Goal: Task Accomplishment & Management: Use online tool/utility

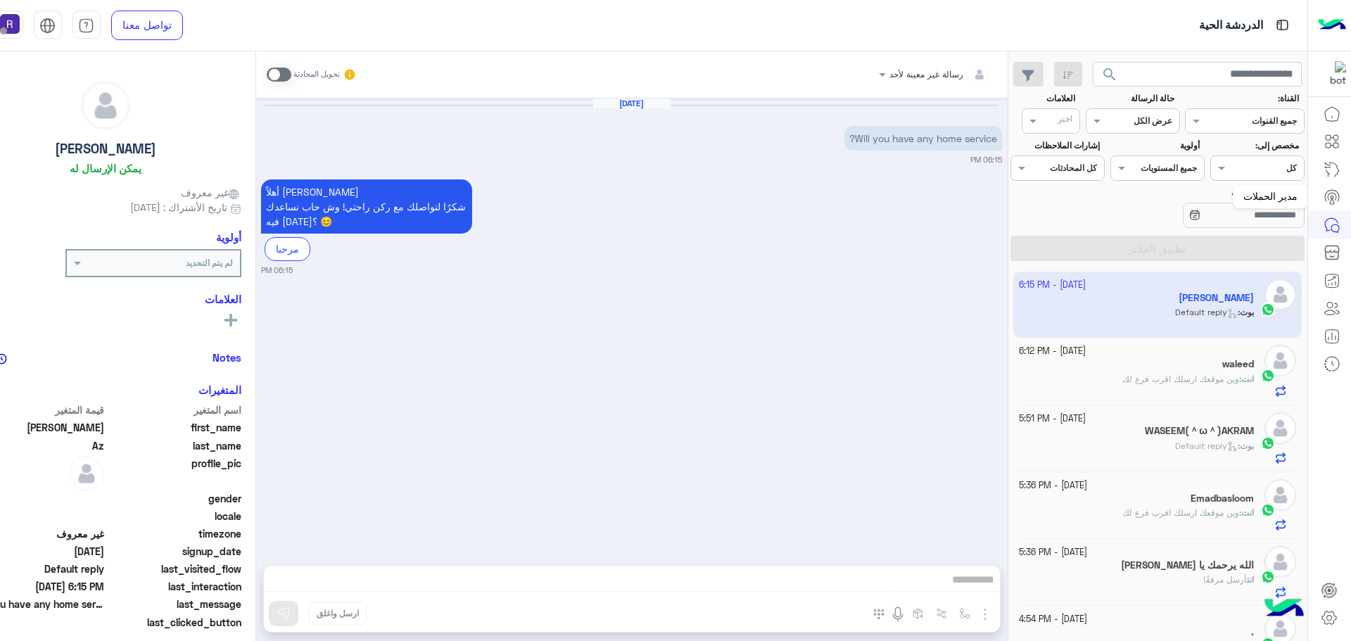
click at [1335, 195] on icon at bounding box center [1331, 196] width 8 height 7
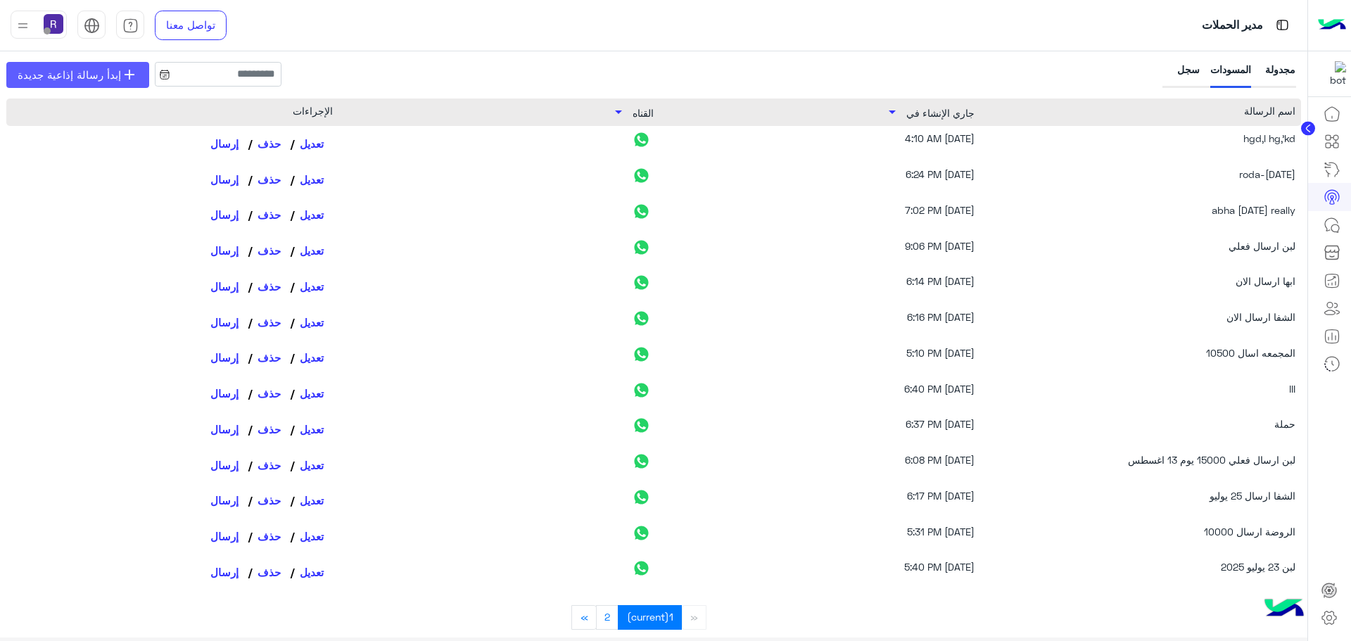
click at [81, 78] on span "إبدأ رسالة إذاعية جديدة" at bounding box center [69, 75] width 103 height 16
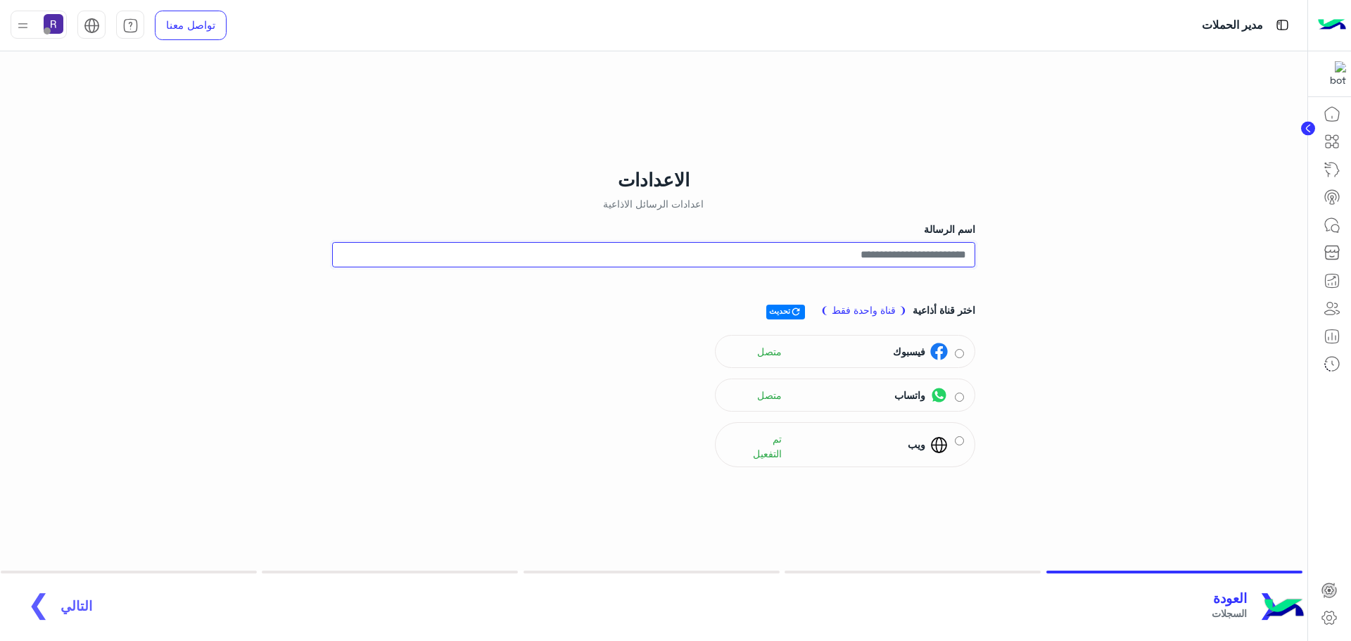
click at [950, 257] on input "اسم الرسالة" at bounding box center [653, 254] width 643 height 25
type input "**********"
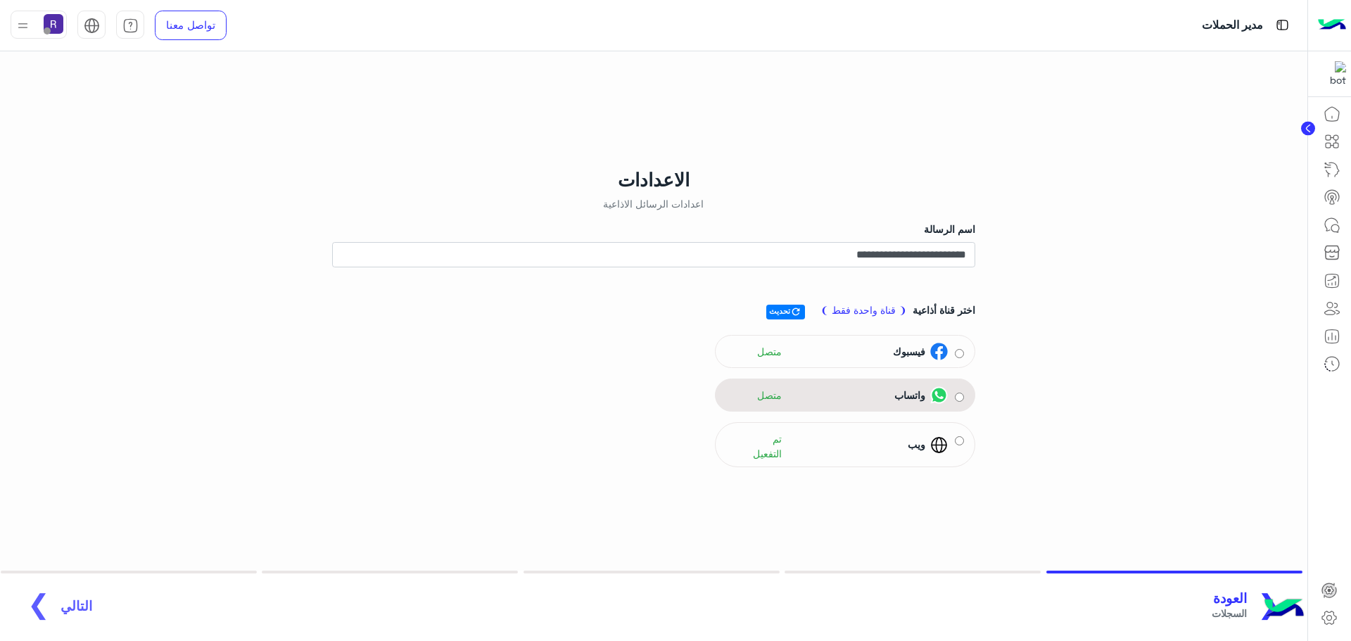
click at [908, 400] on span "واتساب" at bounding box center [909, 395] width 31 height 15
click at [36, 601] on span "❯" at bounding box center [38, 603] width 23 height 32
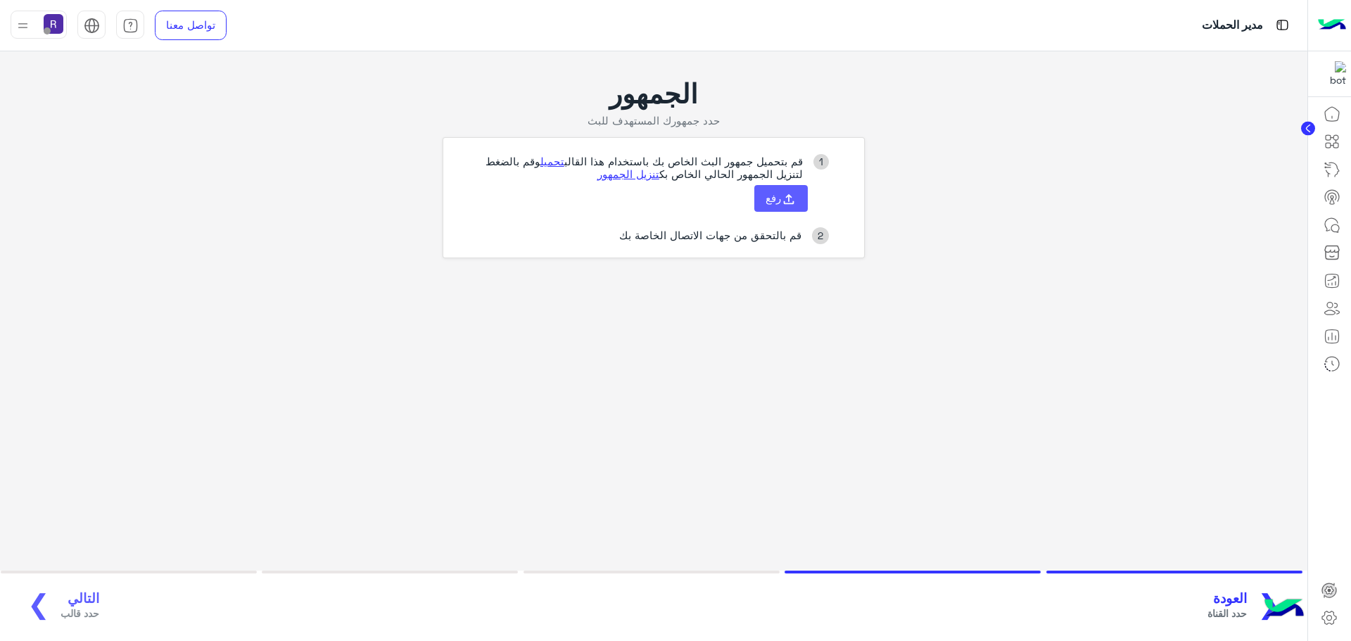
click at [766, 199] on span "رفع" at bounding box center [772, 197] width 15 height 13
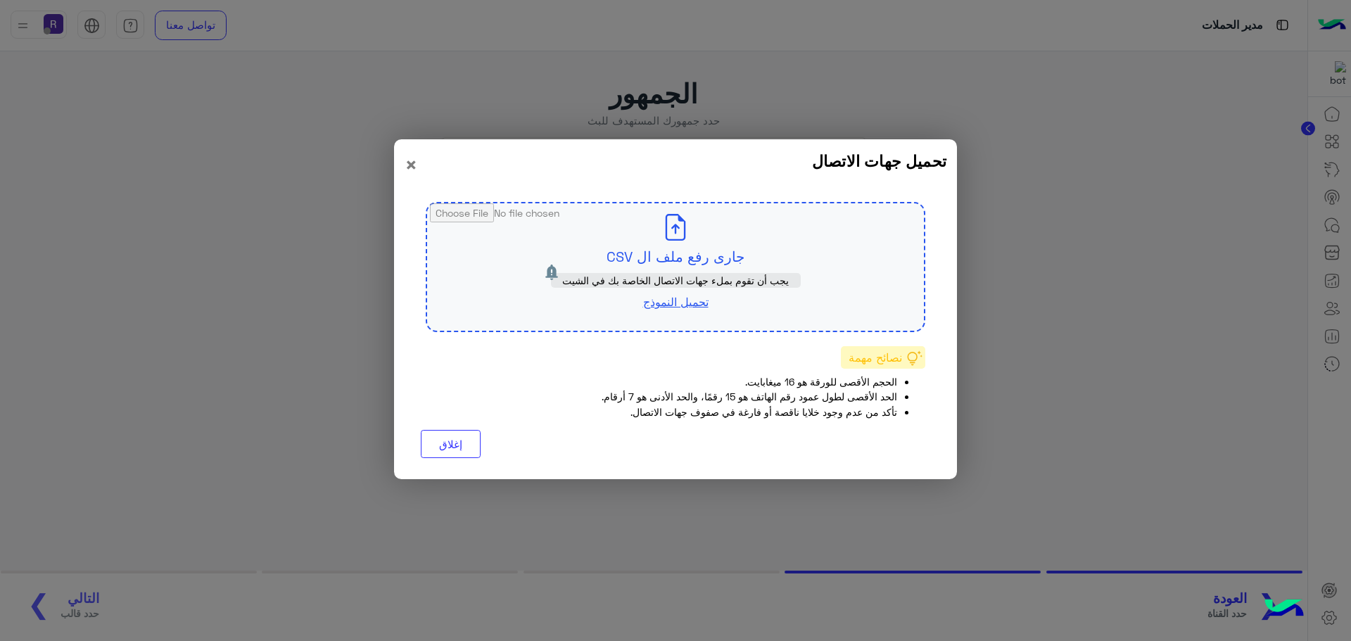
click at [715, 246] on input "file" at bounding box center [675, 266] width 497 height 127
type input "**********"
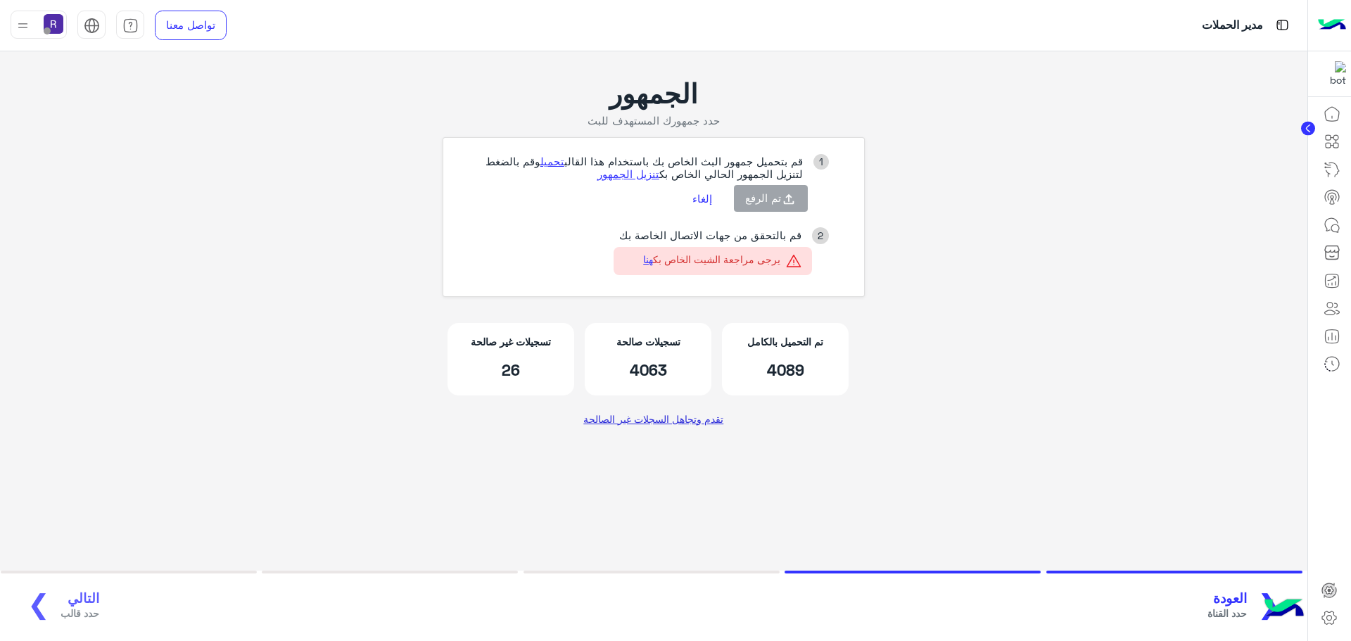
click at [656, 421] on link "تقدم وتجاهل السجلات غير الصالحة" at bounding box center [653, 418] width 151 height 25
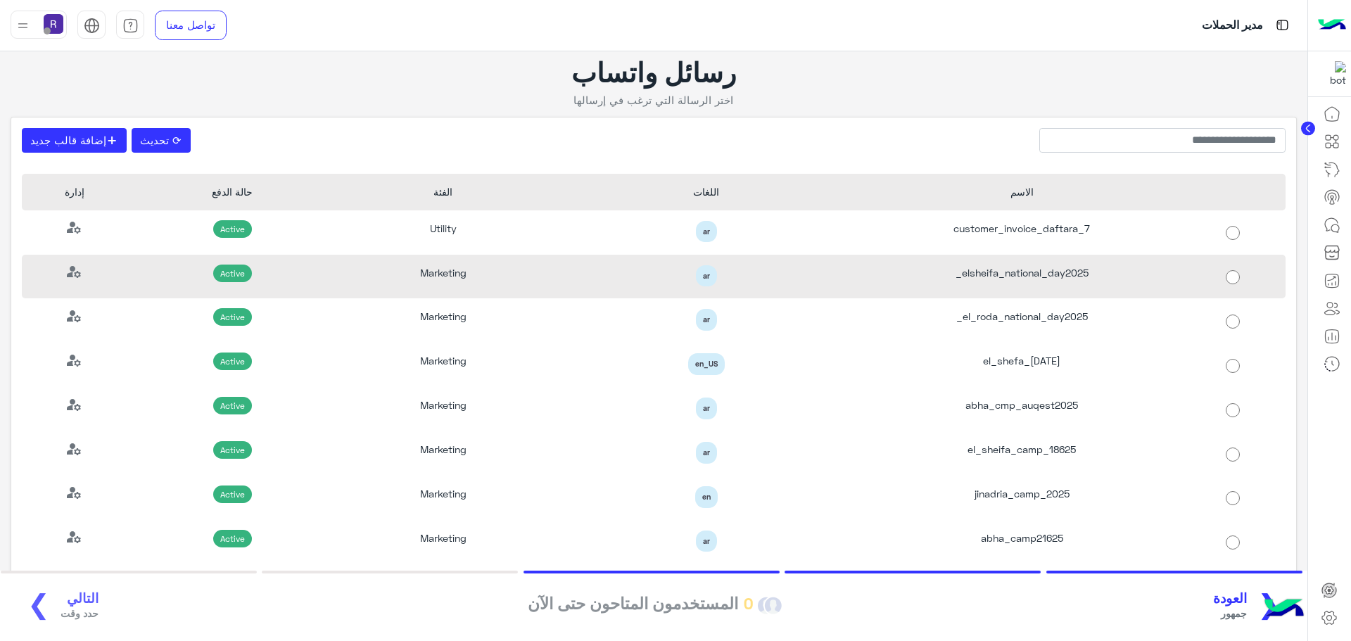
click at [1036, 286] on div "elsheifa_national_day2025_" at bounding box center [1022, 277] width 316 height 44
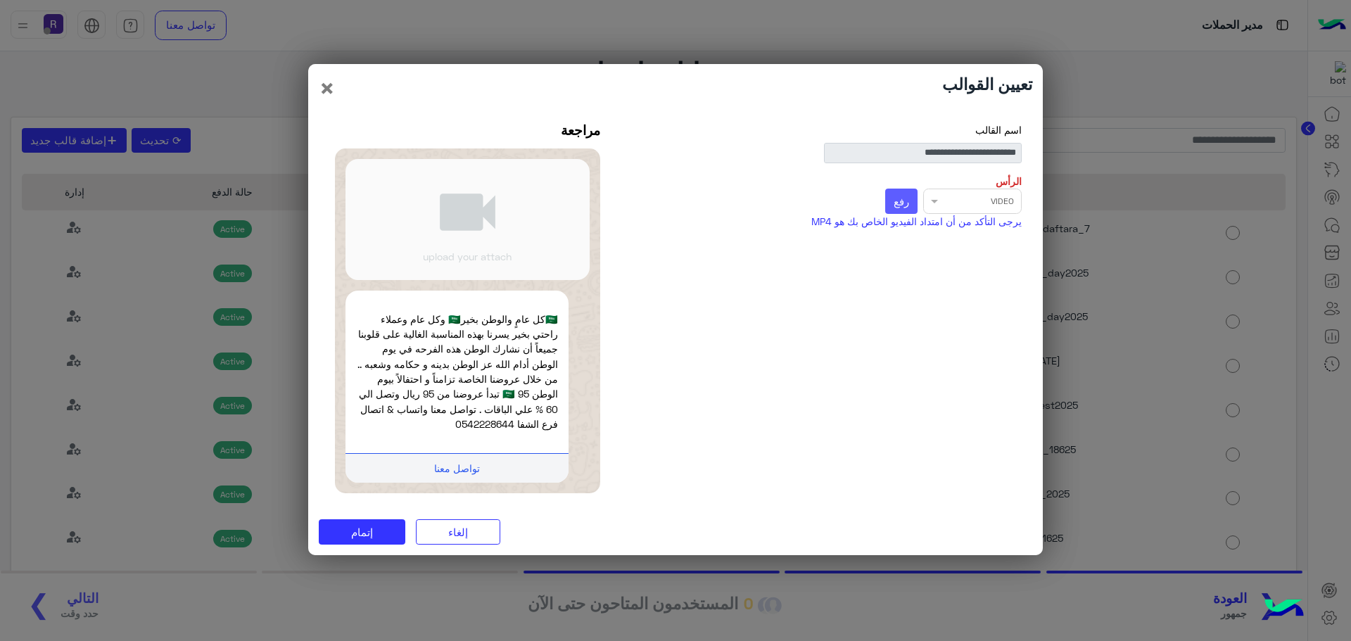
click at [891, 199] on button "رفع" at bounding box center [901, 201] width 33 height 25
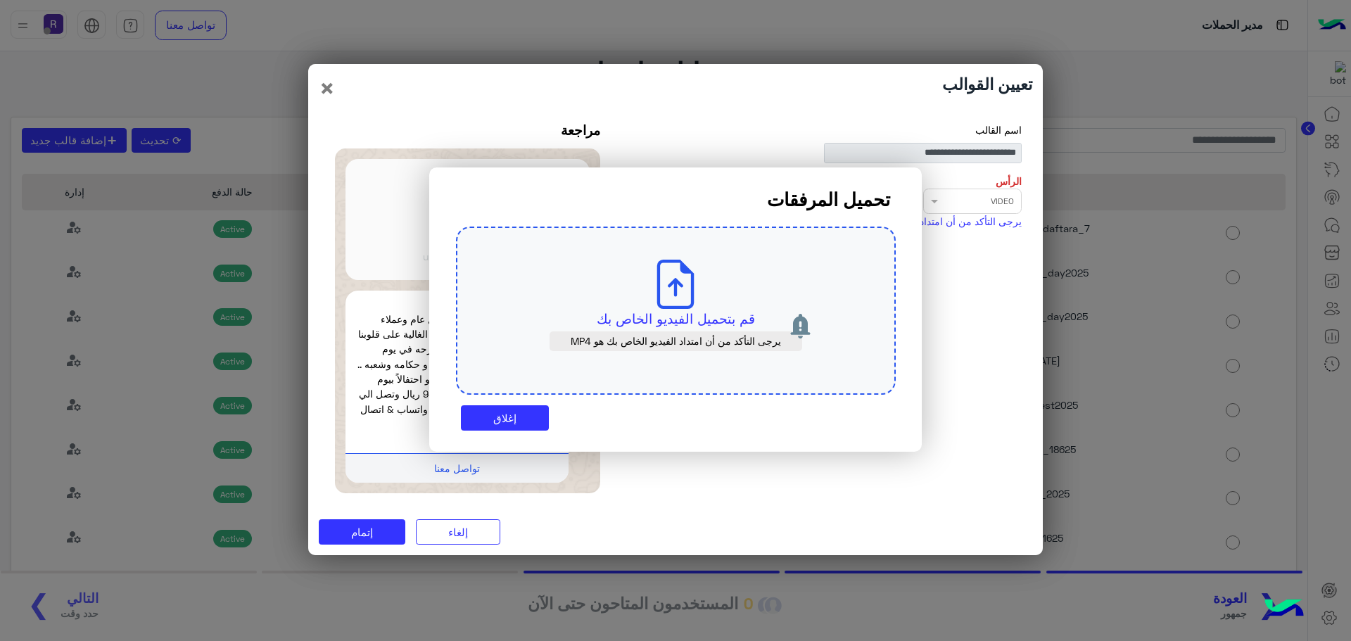
click at [696, 286] on icon at bounding box center [675, 284] width 49 height 49
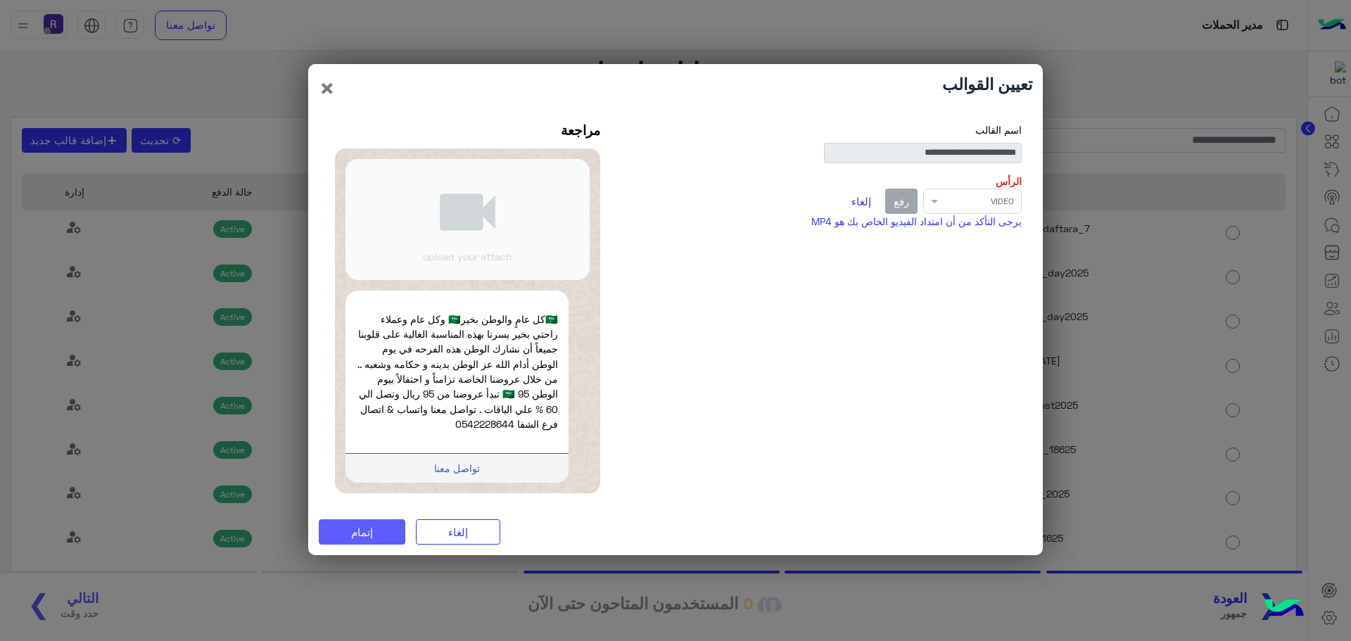
click at [364, 532] on span "إتمام" at bounding box center [362, 531] width 22 height 13
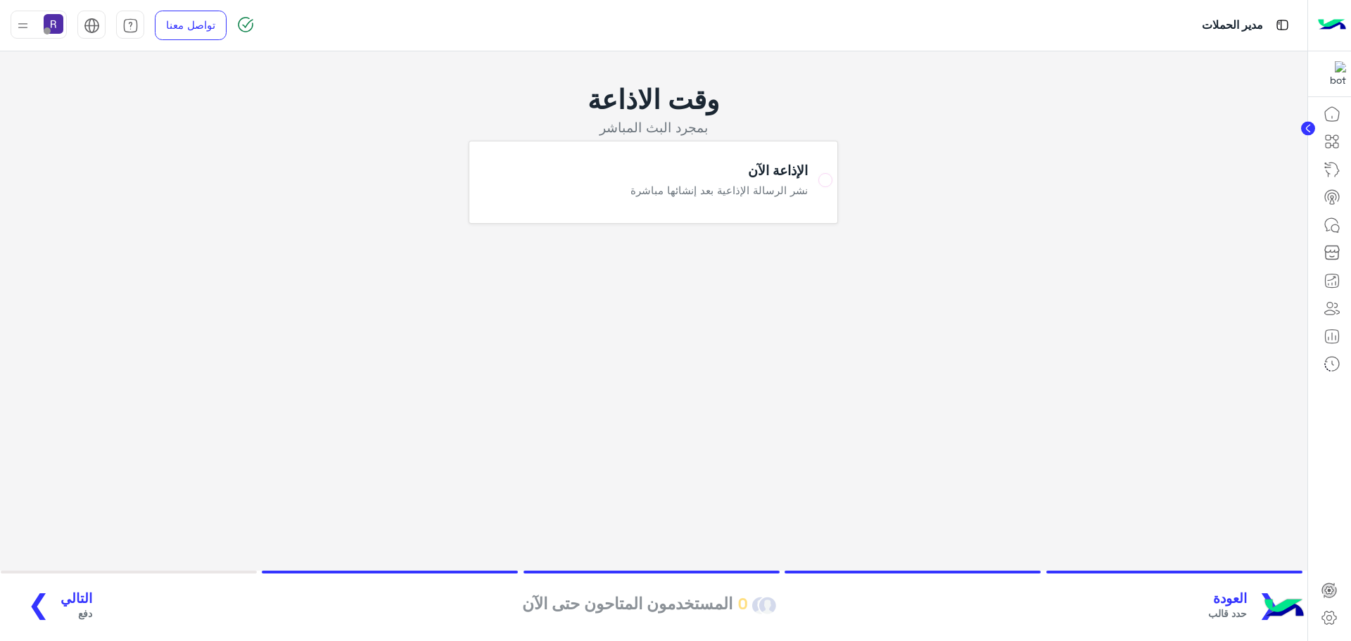
click at [72, 597] on span "التالي" at bounding box center [76, 598] width 32 height 16
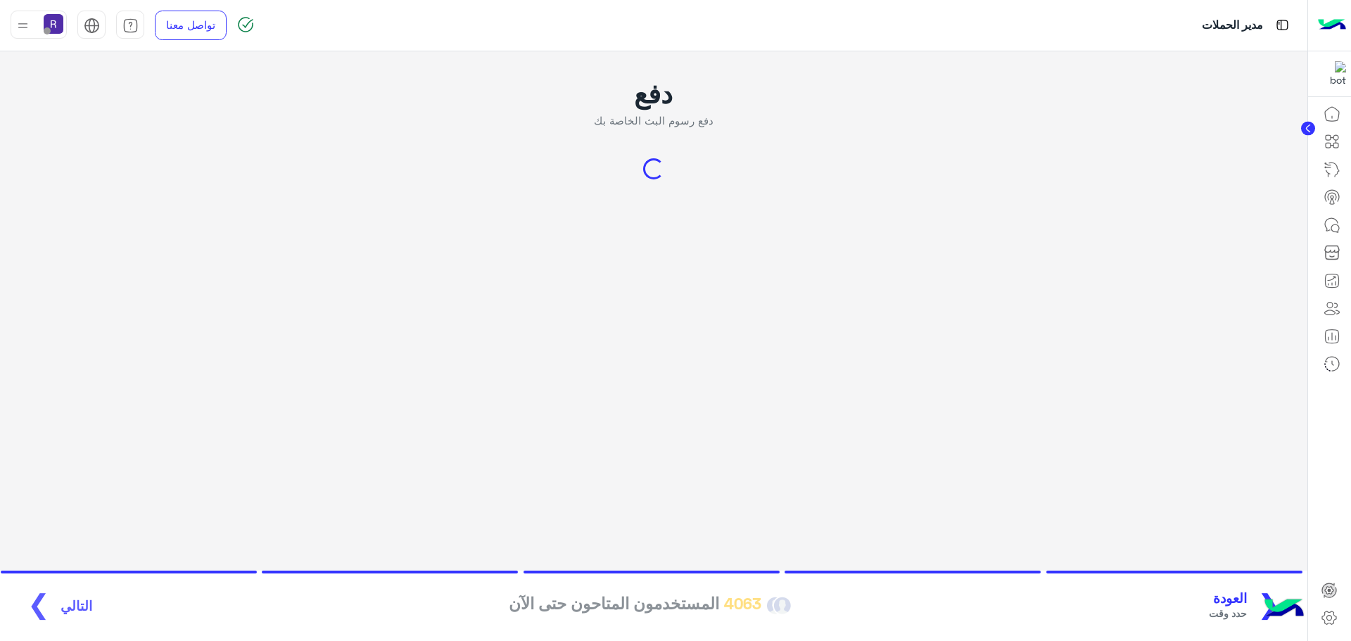
click at [65, 608] on div "❮ العودة حدد وقت 4063 المستخدمون المتاحون حتى الآن التالي ❯" at bounding box center [654, 606] width 1282 height 39
